Goal: Transaction & Acquisition: Subscribe to service/newsletter

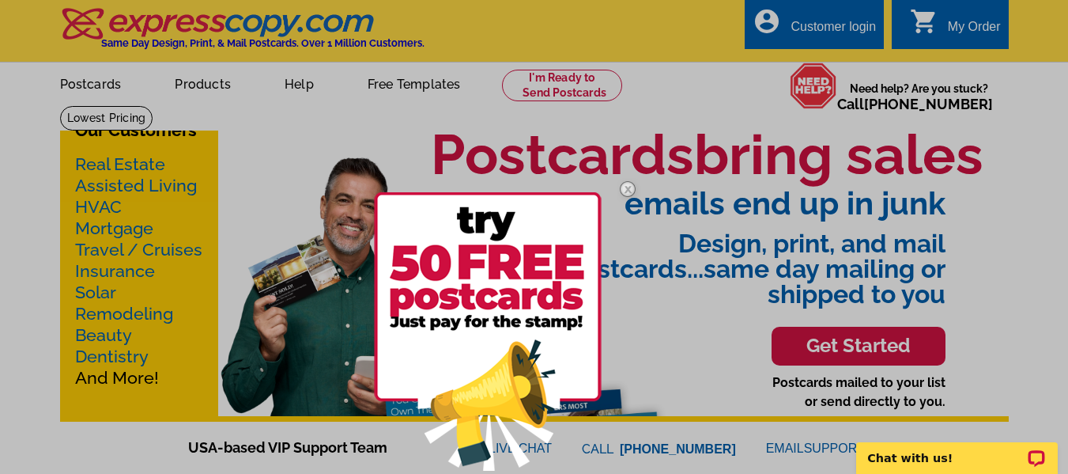
click at [837, 35] on div at bounding box center [534, 237] width 1068 height 474
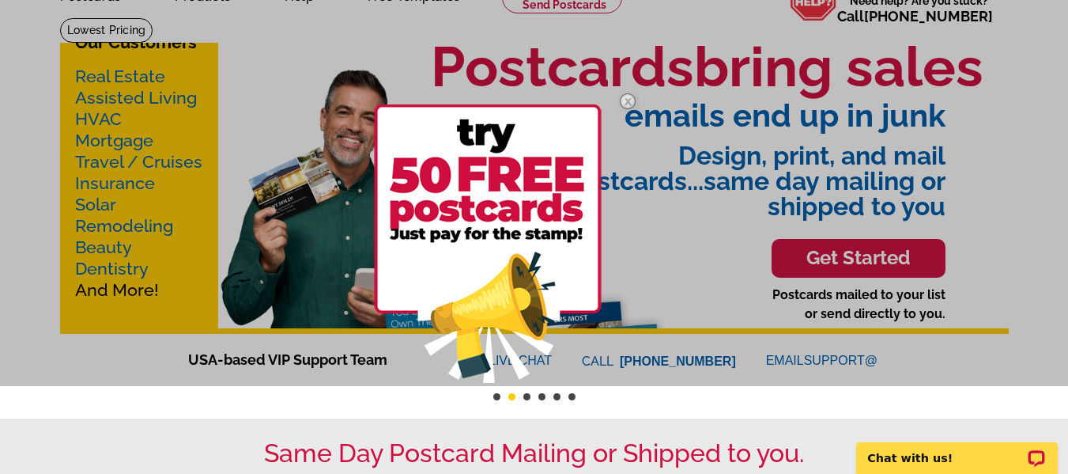
scroll to position [89, 0]
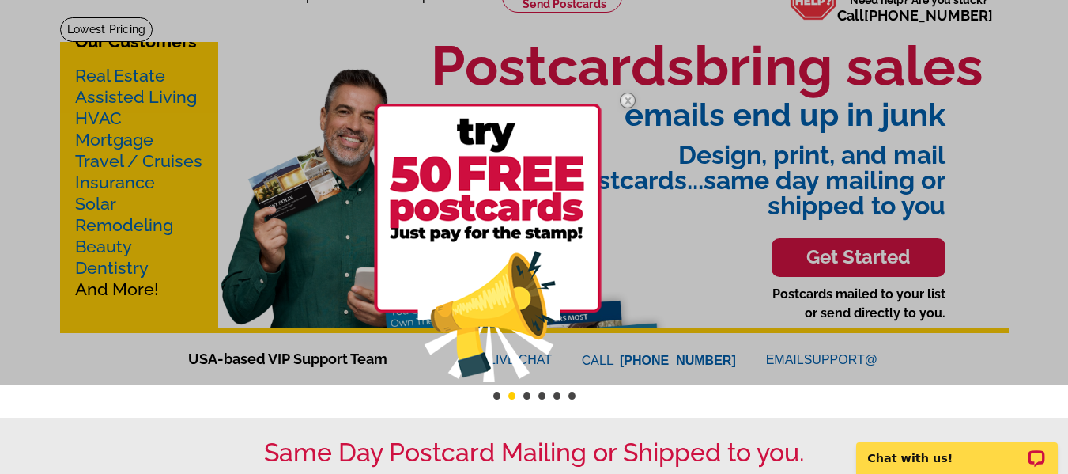
click at [560, 196] on img at bounding box center [488, 243] width 228 height 278
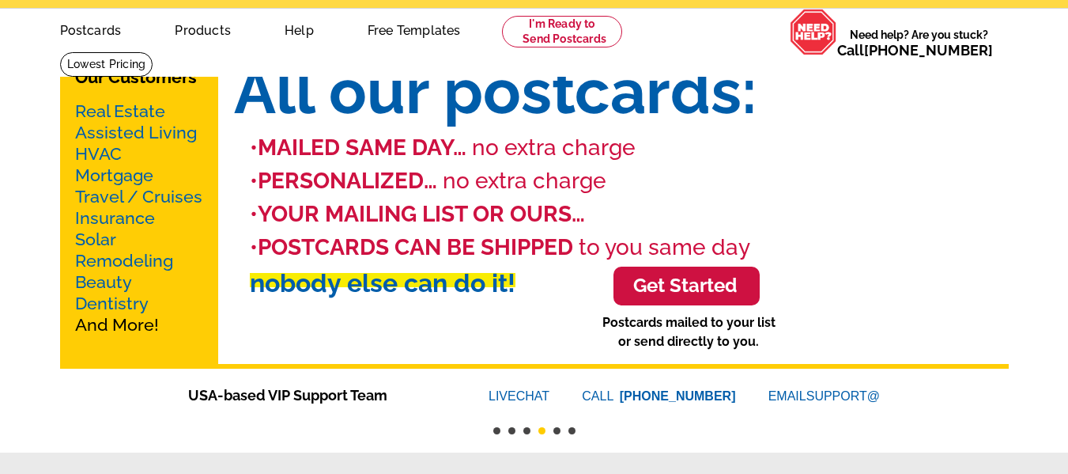
scroll to position [51, 0]
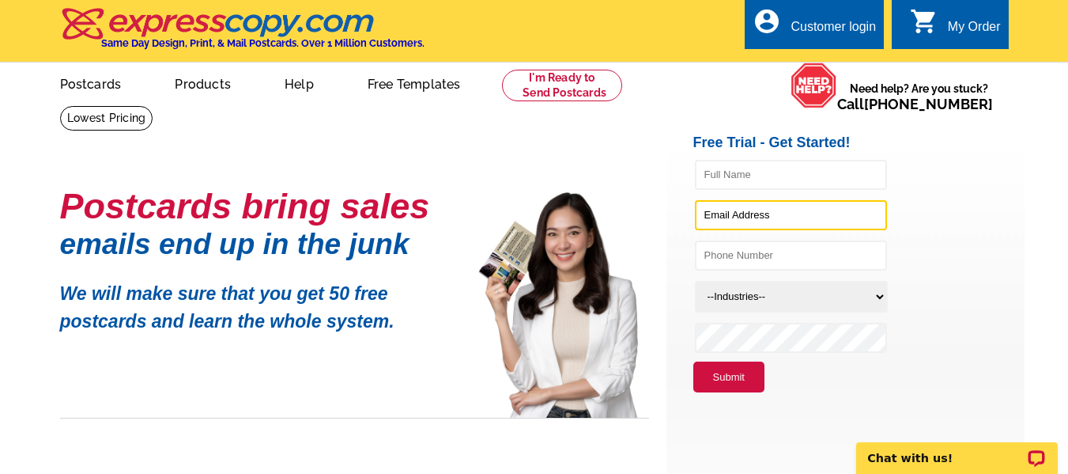
type input "[EMAIL_ADDRESS][DOMAIN_NAME]"
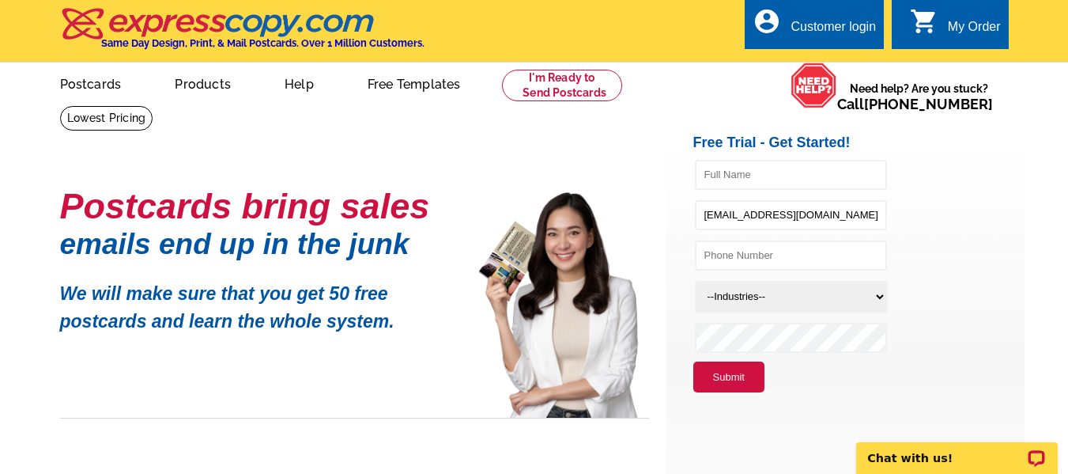
click at [836, 36] on div "Customer login" at bounding box center [833, 31] width 85 height 22
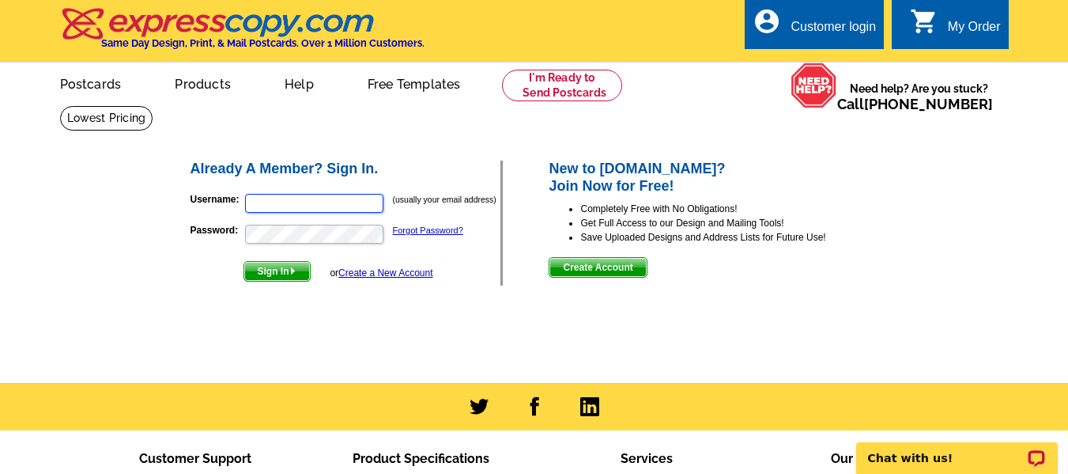
type input "[EMAIL_ADDRESS][DOMAIN_NAME]"
click at [286, 273] on span "Sign In" at bounding box center [277, 271] width 66 height 19
